Goal: Task Accomplishment & Management: Manage account settings

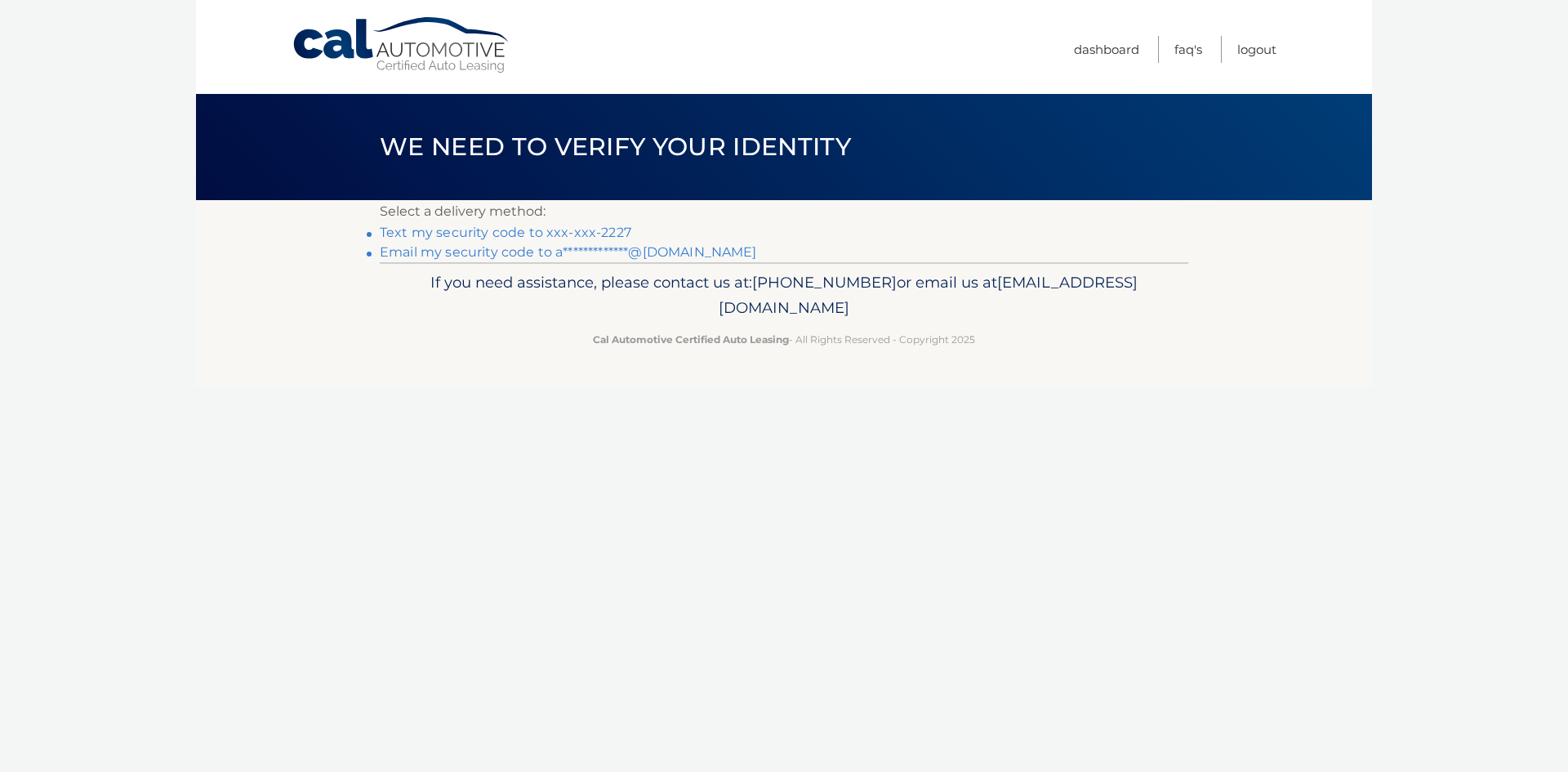
click at [551, 232] on link "Text my security code to xxx-xxx-2227" at bounding box center [506, 233] width 252 height 16
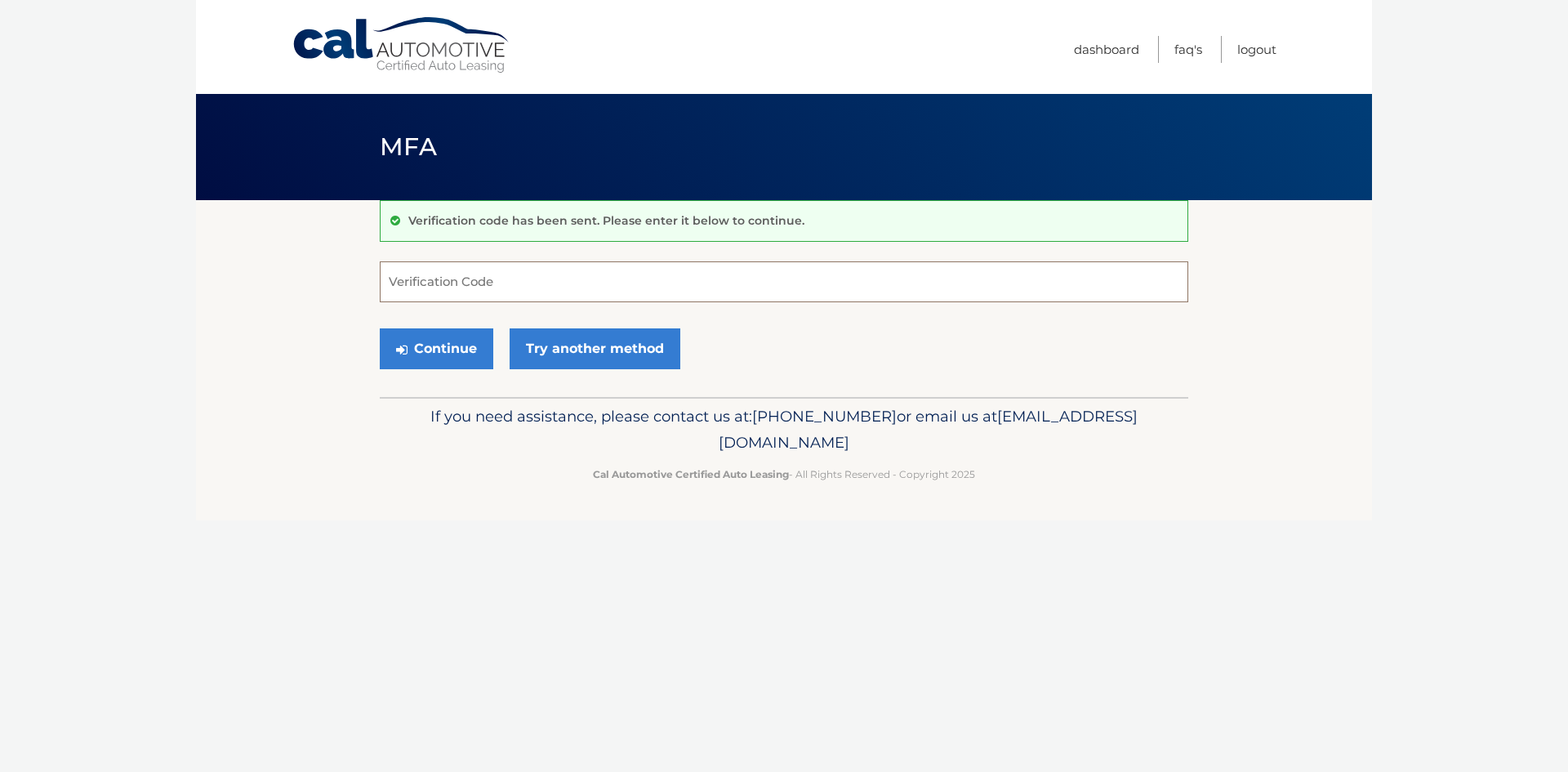
click at [443, 279] on input "Verification Code" at bounding box center [784, 281] width 808 height 41
type input "121882"
click at [450, 351] on button "Continue" at bounding box center [437, 348] width 114 height 41
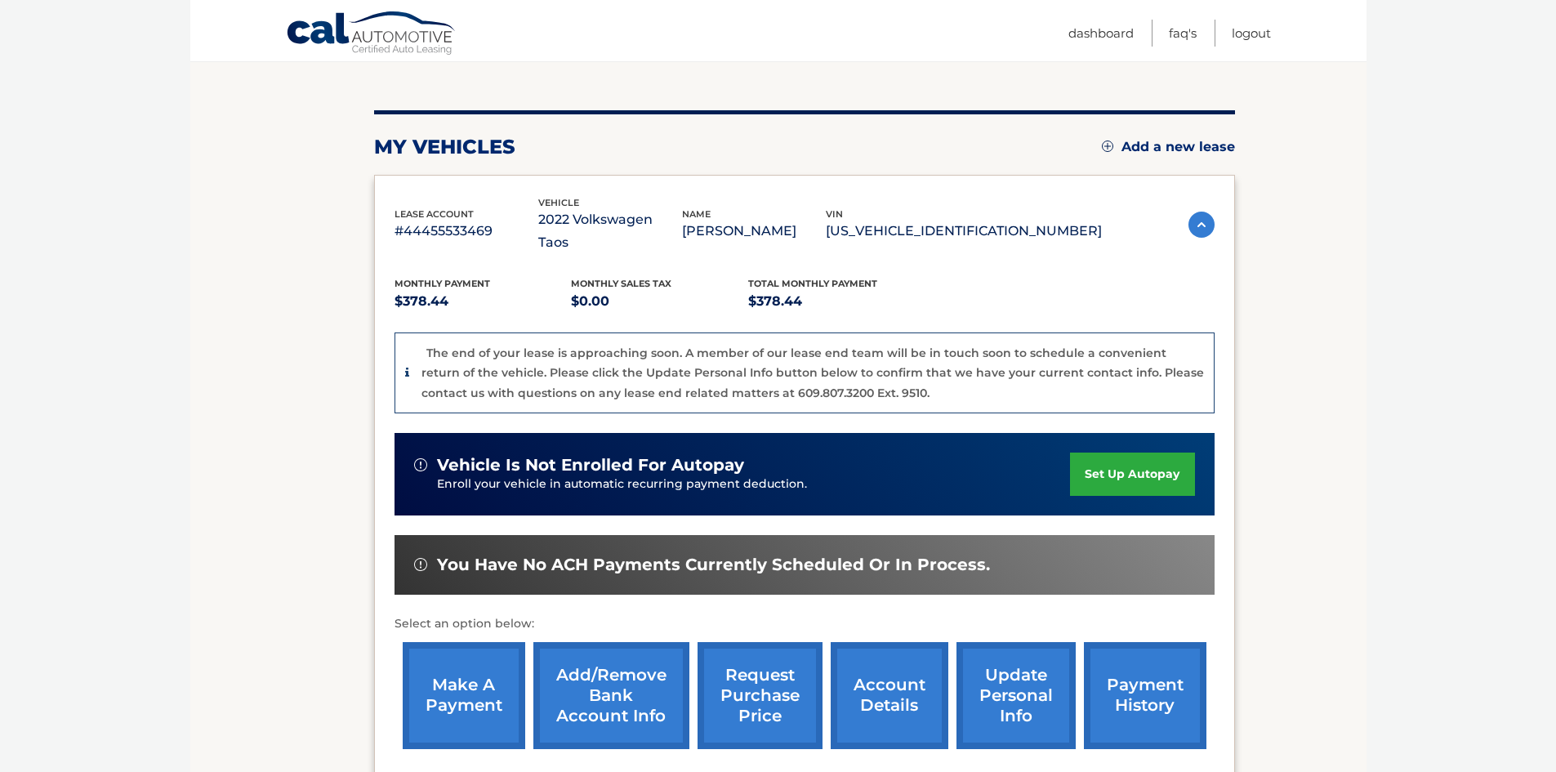
scroll to position [319, 0]
